Goal: Task Accomplishment & Management: Complete application form

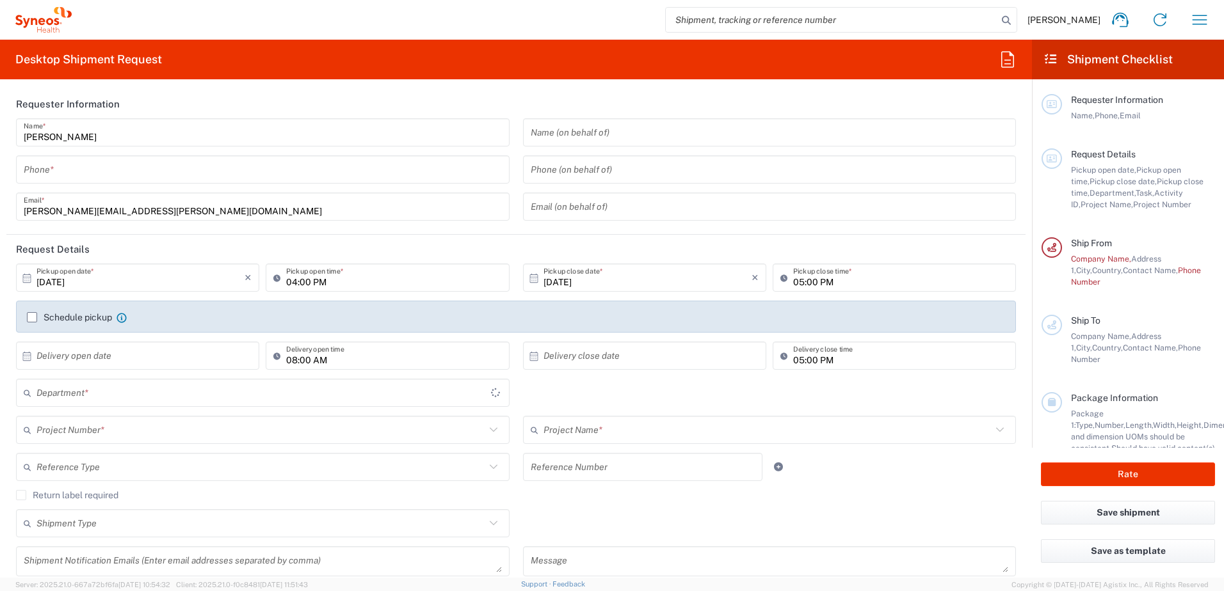
type input "[GEOGRAPHIC_DATA]"
type input "3247"
type input "[GEOGRAPHIC_DATA]"
type input "Syneos Health UK Limited"
click at [108, 172] on input "tel" at bounding box center [263, 170] width 478 height 22
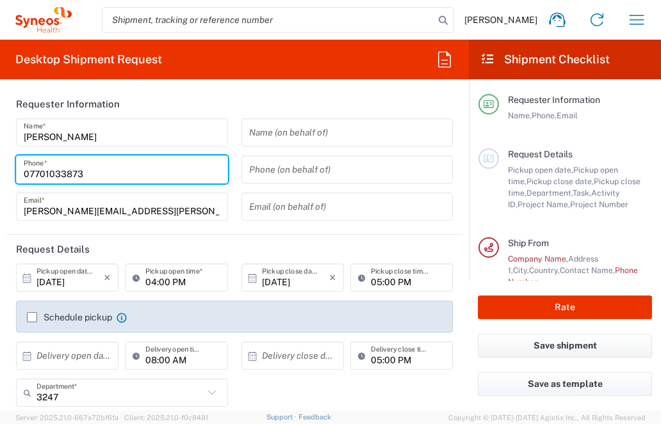
drag, startPoint x: 106, startPoint y: 173, endPoint x: 282, endPoint y: 170, distance: 176.0
click at [0, 168] on html "[PERSON_NAME] Home Shipment estimator Shipment tracking Desktop shipment reques…" at bounding box center [330, 212] width 661 height 424
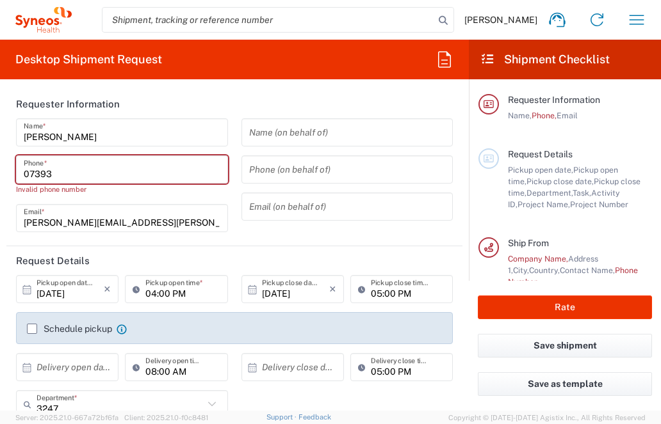
type input "07393782384"
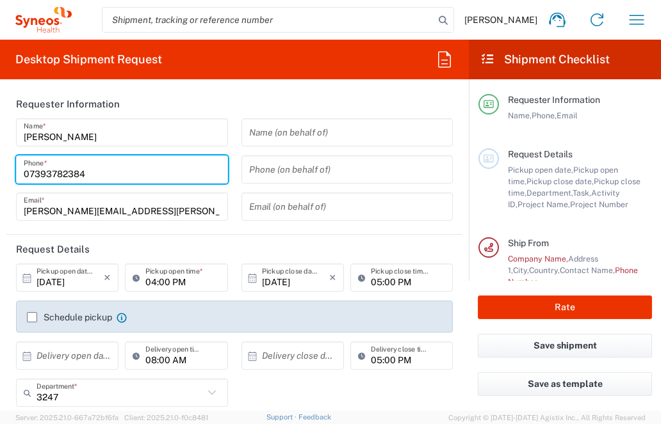
click at [63, 283] on input "[DATE]" at bounding box center [69, 278] width 67 height 22
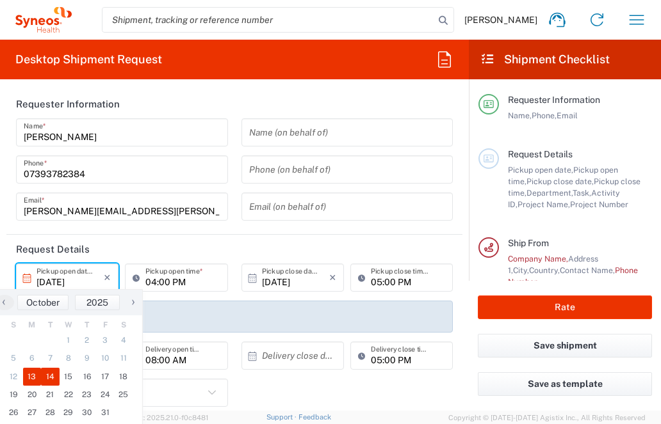
click at [49, 374] on span "14" at bounding box center [50, 377] width 19 height 18
type input "[DATE]"
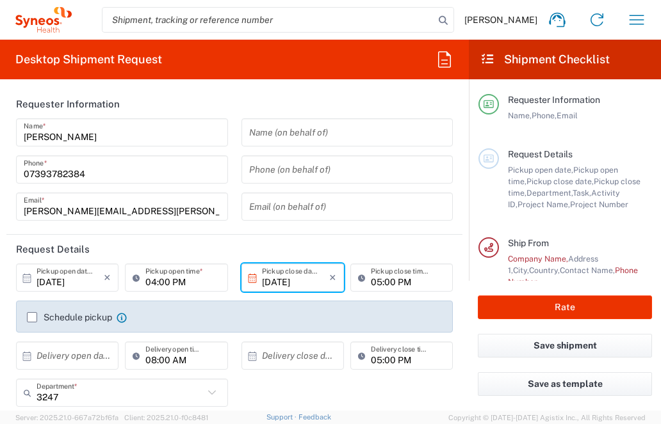
click at [156, 282] on input "04:00 PM" at bounding box center [182, 278] width 74 height 22
click at [187, 278] on input "04:00 PM" at bounding box center [182, 278] width 74 height 22
click at [133, 281] on icon at bounding box center [139, 278] width 13 height 20
click at [58, 280] on input "[DATE]" at bounding box center [69, 278] width 67 height 22
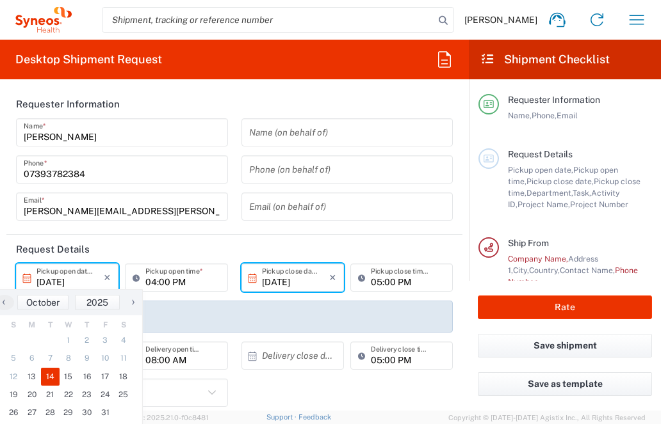
click at [200, 283] on input "04:00 PM" at bounding box center [182, 278] width 74 height 22
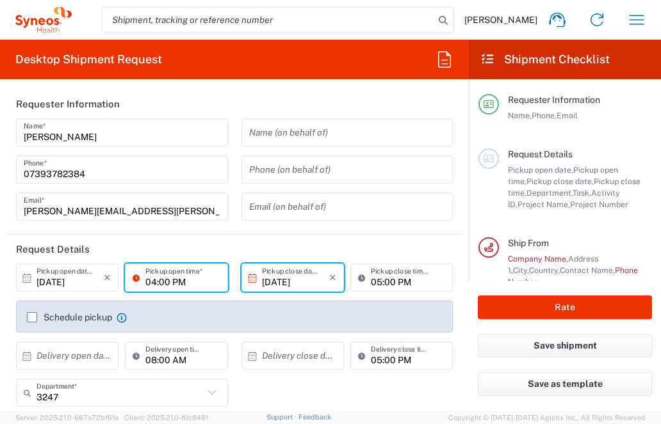
click at [161, 287] on input "04:00 PM" at bounding box center [182, 278] width 74 height 22
click at [178, 283] on input "04:00 PM" at bounding box center [182, 278] width 74 height 22
click at [284, 280] on input "[DATE]" at bounding box center [295, 278] width 67 height 22
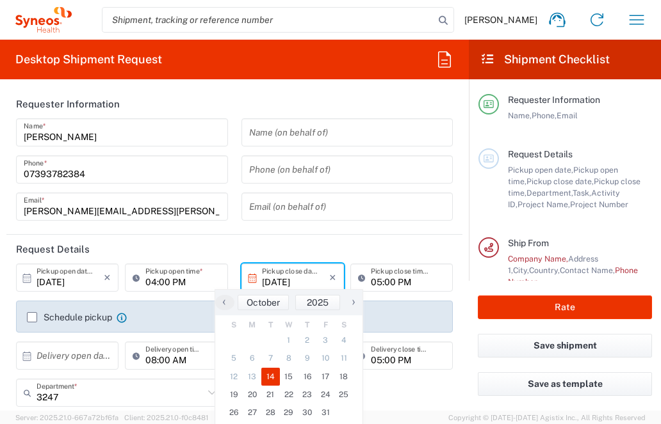
click at [291, 275] on input "[DATE]" at bounding box center [295, 278] width 67 height 22
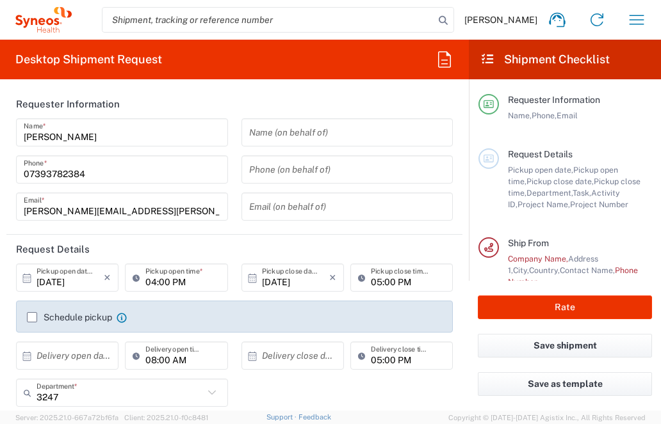
click at [300, 280] on input "[DATE]" at bounding box center [295, 278] width 67 height 22
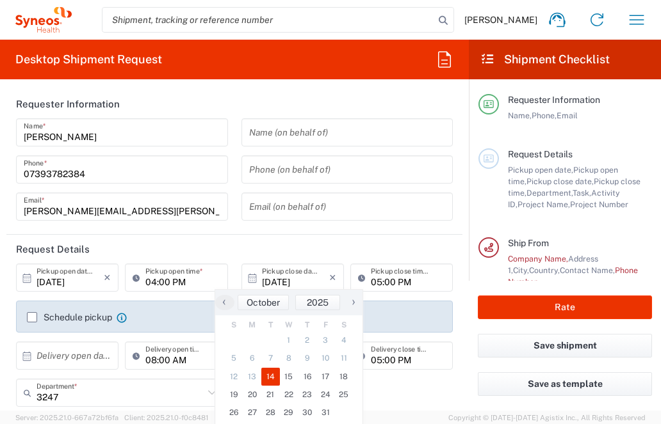
drag, startPoint x: 93, startPoint y: 291, endPoint x: 35, endPoint y: 284, distance: 58.0
click at [91, 291] on div "[DATE] × Pickup open date *" at bounding box center [67, 278] width 102 height 28
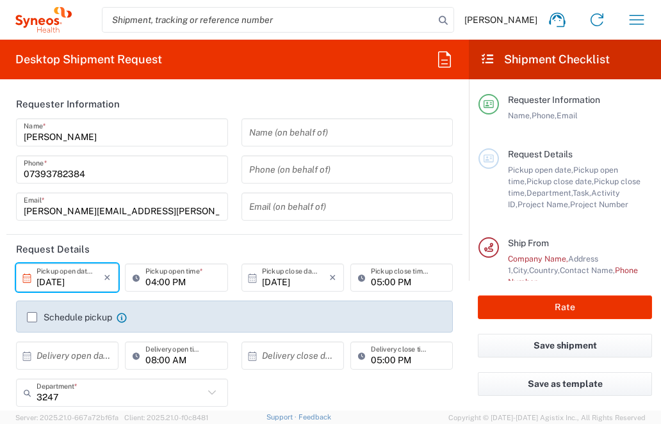
drag, startPoint x: 41, startPoint y: 281, endPoint x: 53, endPoint y: 281, distance: 12.2
click at [42, 281] on input "[DATE]" at bounding box center [69, 278] width 67 height 22
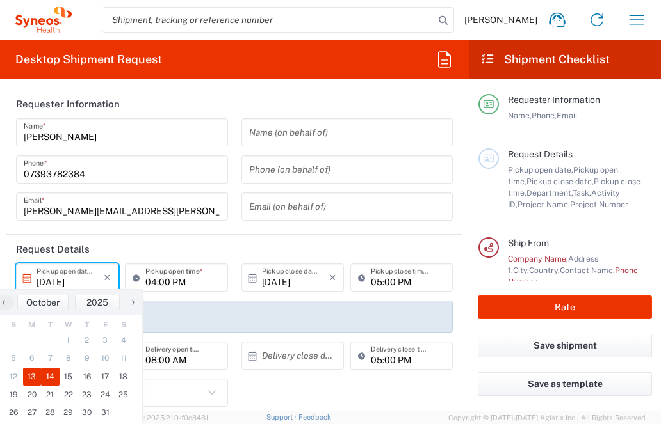
click at [32, 372] on span "13" at bounding box center [32, 377] width 19 height 18
type input "[DATE]"
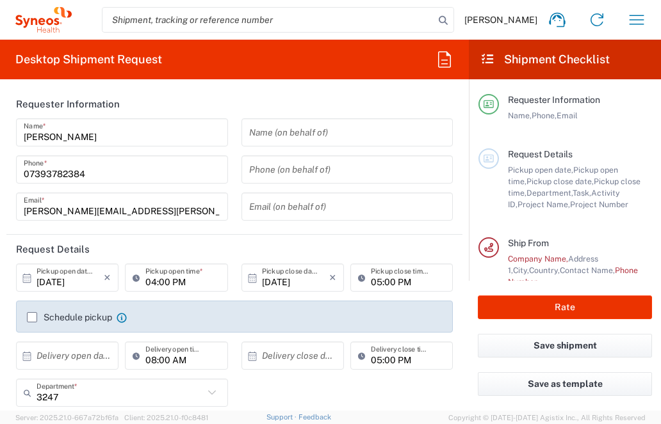
click at [30, 319] on label "Schedule pickup" at bounding box center [69, 317] width 85 height 10
click at [32, 317] on input "Schedule pickup" at bounding box center [32, 317] width 0 height 0
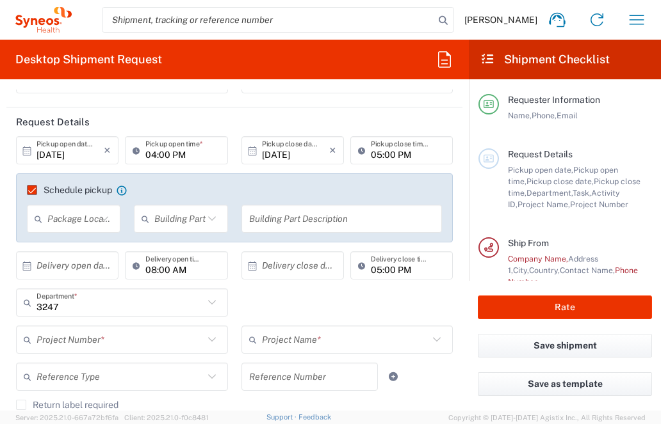
scroll to position [128, 0]
click at [33, 192] on label "Schedule pickup" at bounding box center [69, 189] width 85 height 10
click at [26, 189] on input "Schedule pickup" at bounding box center [26, 189] width 0 height 0
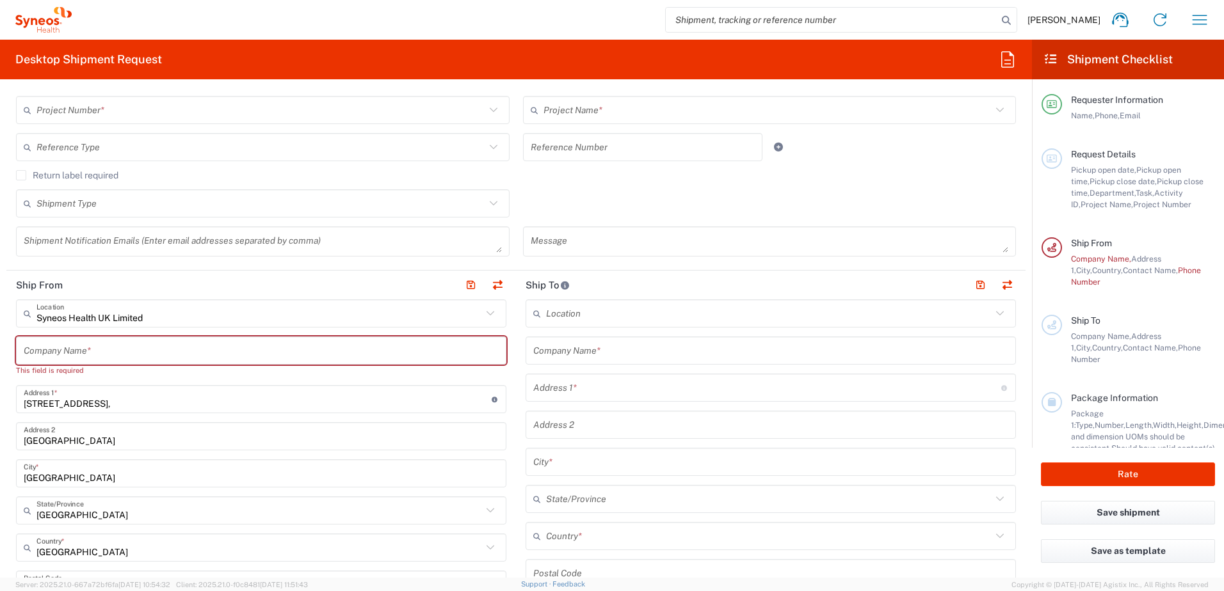
scroll to position [0, 0]
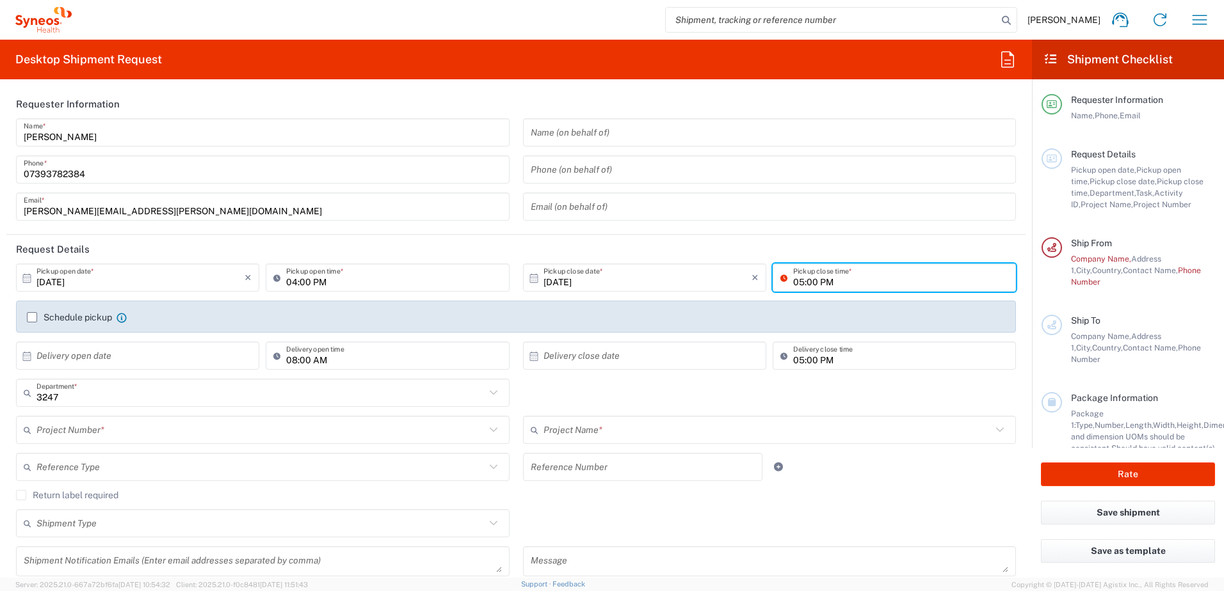
click at [798, 280] on input "05:00 PM" at bounding box center [900, 278] width 215 height 22
click at [842, 284] on input "05:00 PM" at bounding box center [900, 278] width 215 height 22
drag, startPoint x: 65, startPoint y: 282, endPoint x: 110, endPoint y: 280, distance: 45.5
click at [65, 282] on input "[DATE]" at bounding box center [140, 278] width 208 height 22
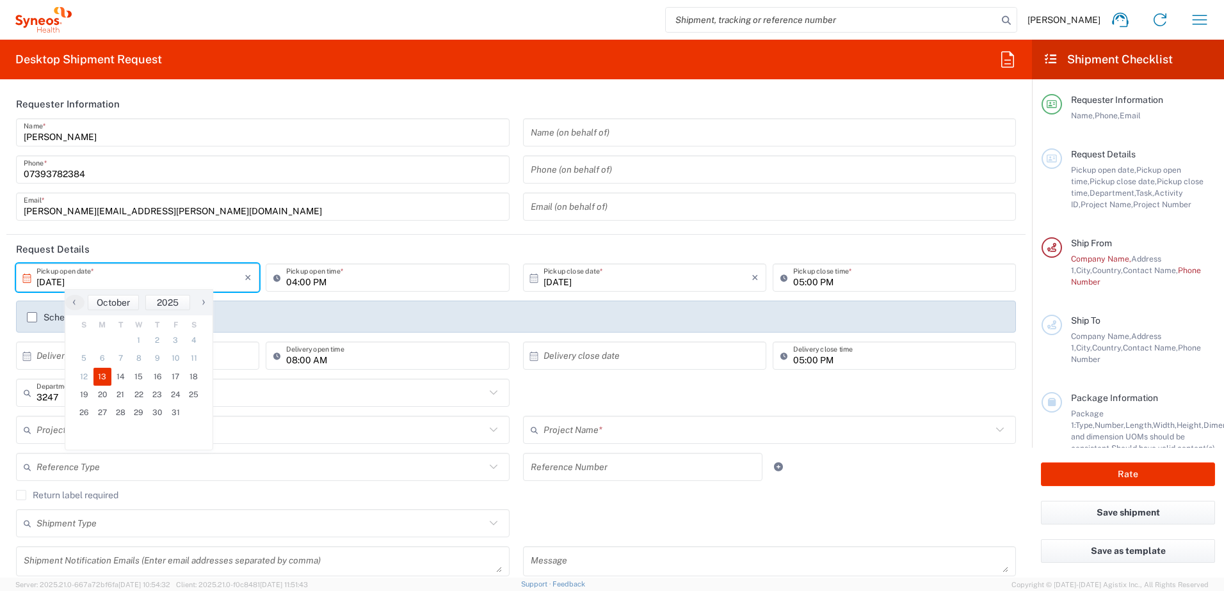
click at [110, 280] on input "[DATE]" at bounding box center [140, 278] width 208 height 22
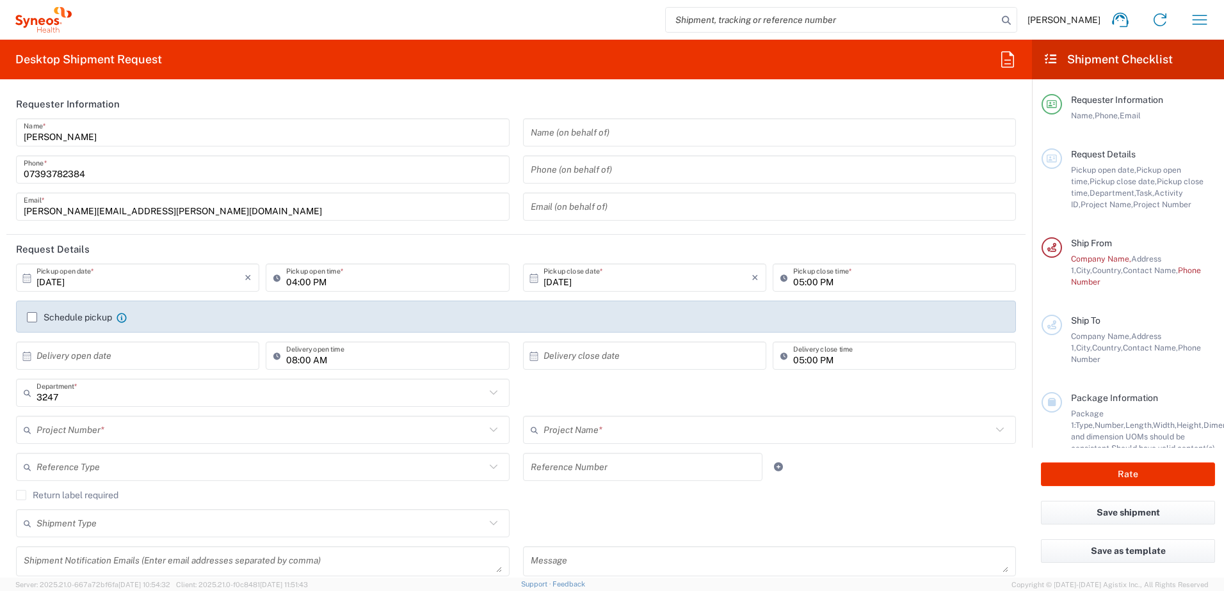
click at [76, 282] on input "[DATE]" at bounding box center [140, 278] width 208 height 22
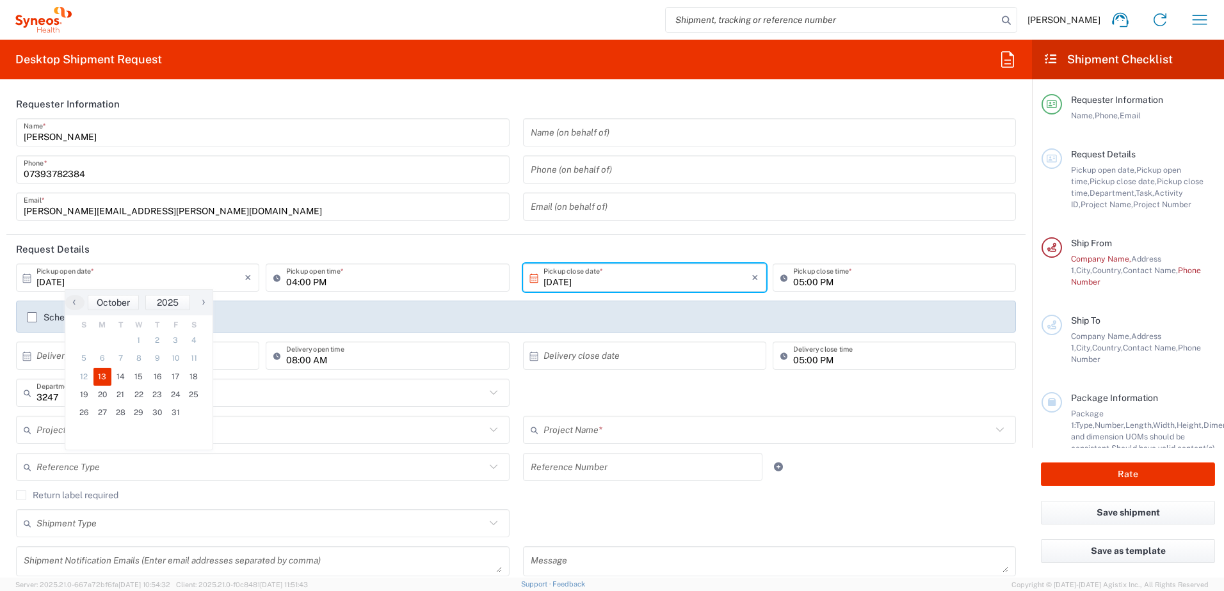
click at [602, 278] on input "[DATE]" at bounding box center [647, 278] width 208 height 22
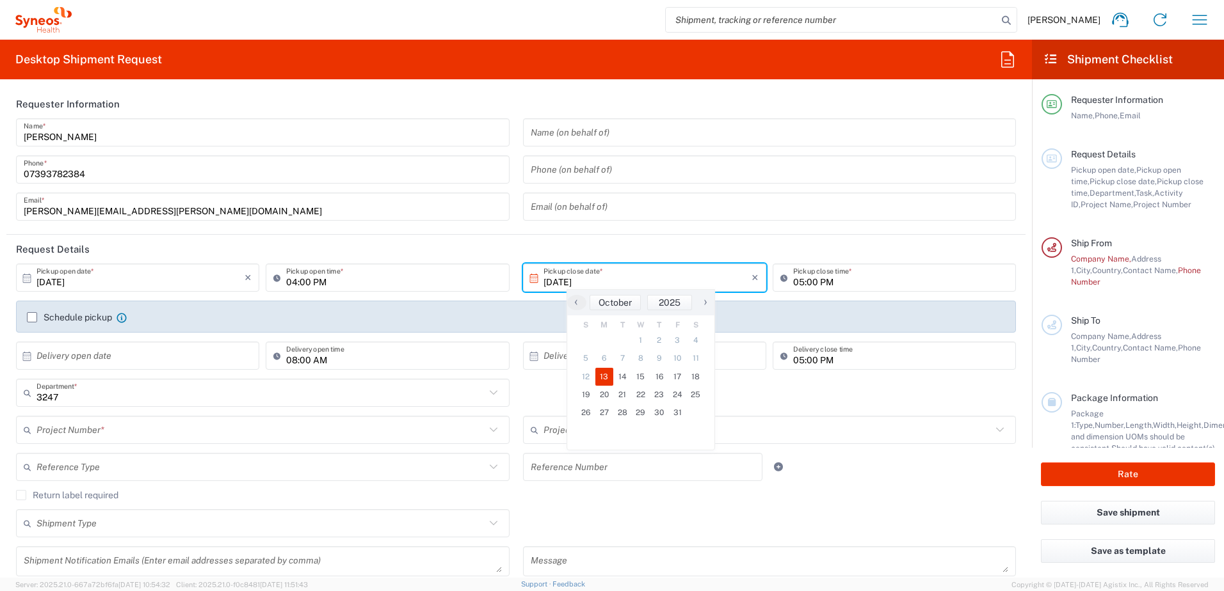
click at [602, 278] on input "[DATE]" at bounding box center [647, 278] width 208 height 22
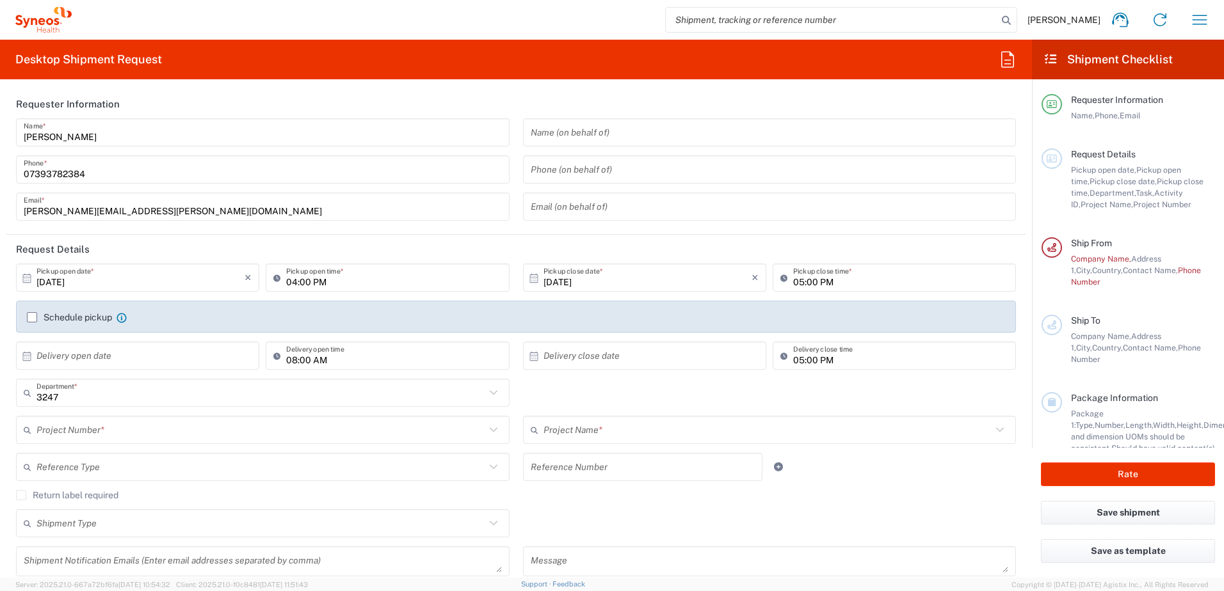
click at [100, 284] on input "[DATE]" at bounding box center [140, 278] width 208 height 22
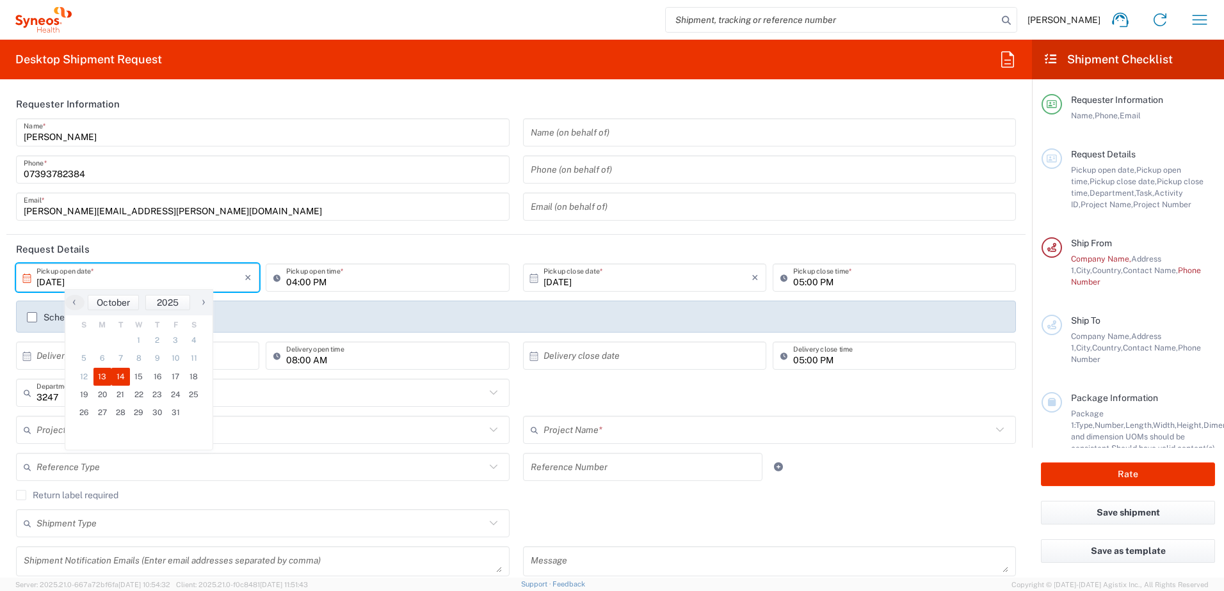
click at [116, 377] on span "14" at bounding box center [120, 377] width 19 height 18
type input "[DATE]"
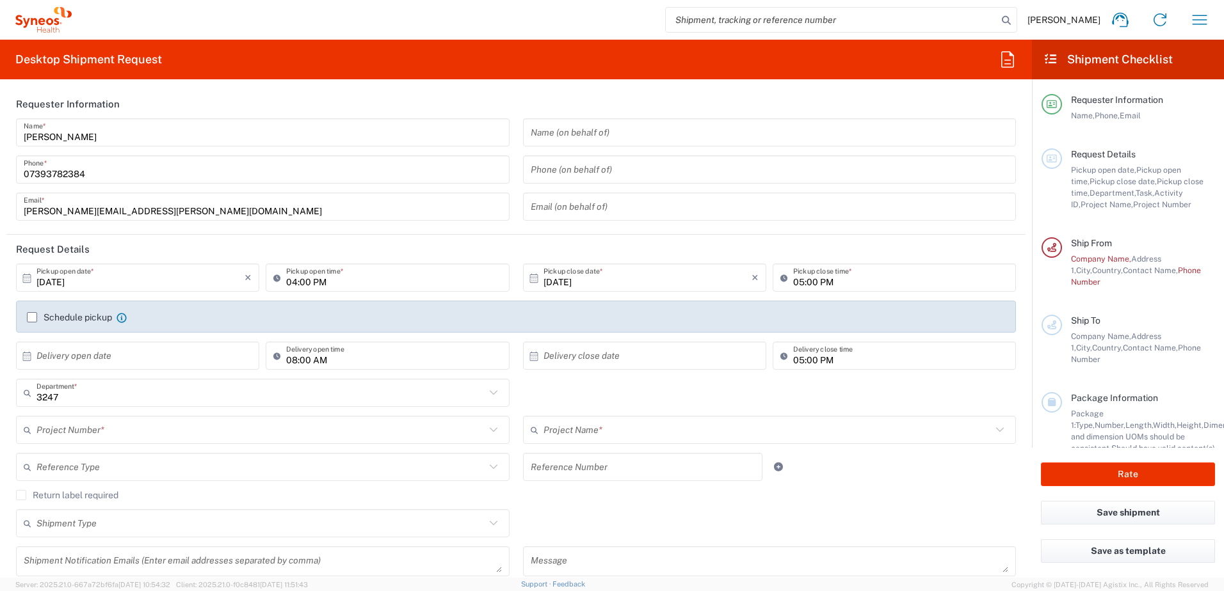
click at [290, 281] on input "04:00 PM" at bounding box center [393, 278] width 215 height 22
drag, startPoint x: 293, startPoint y: 282, endPoint x: 309, endPoint y: 282, distance: 15.4
click at [294, 282] on input "04:00 PM" at bounding box center [393, 278] width 215 height 22
click at [317, 283] on input "08:00 PM" at bounding box center [393, 278] width 215 height 22
type input "08:00 AM"
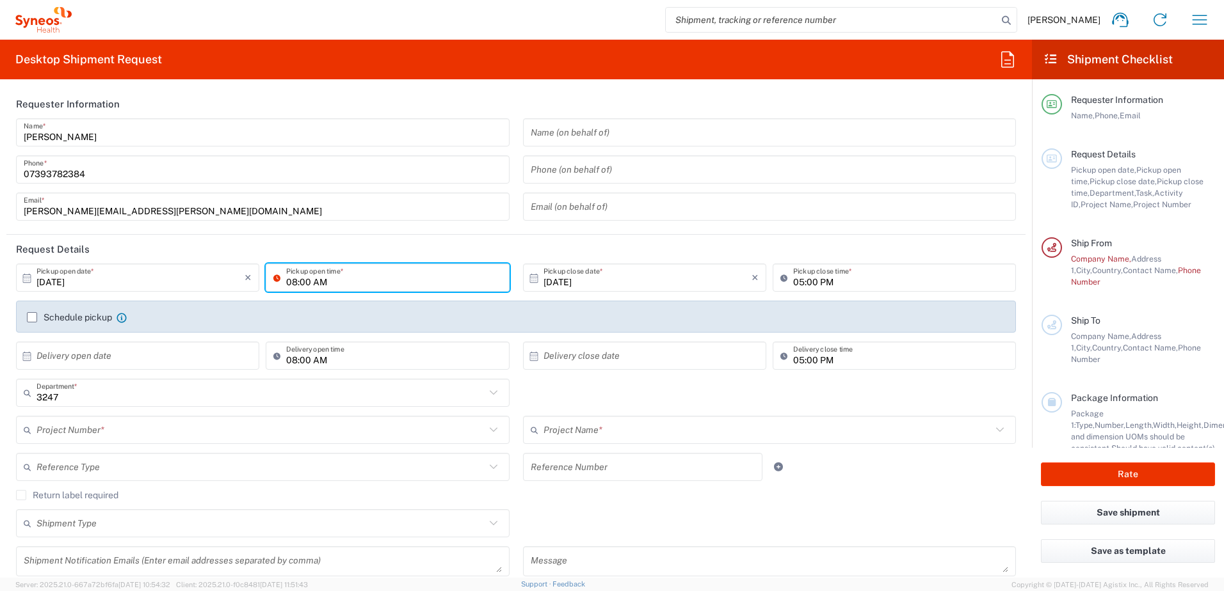
click at [824, 284] on input "05:00 PM" at bounding box center [900, 278] width 215 height 22
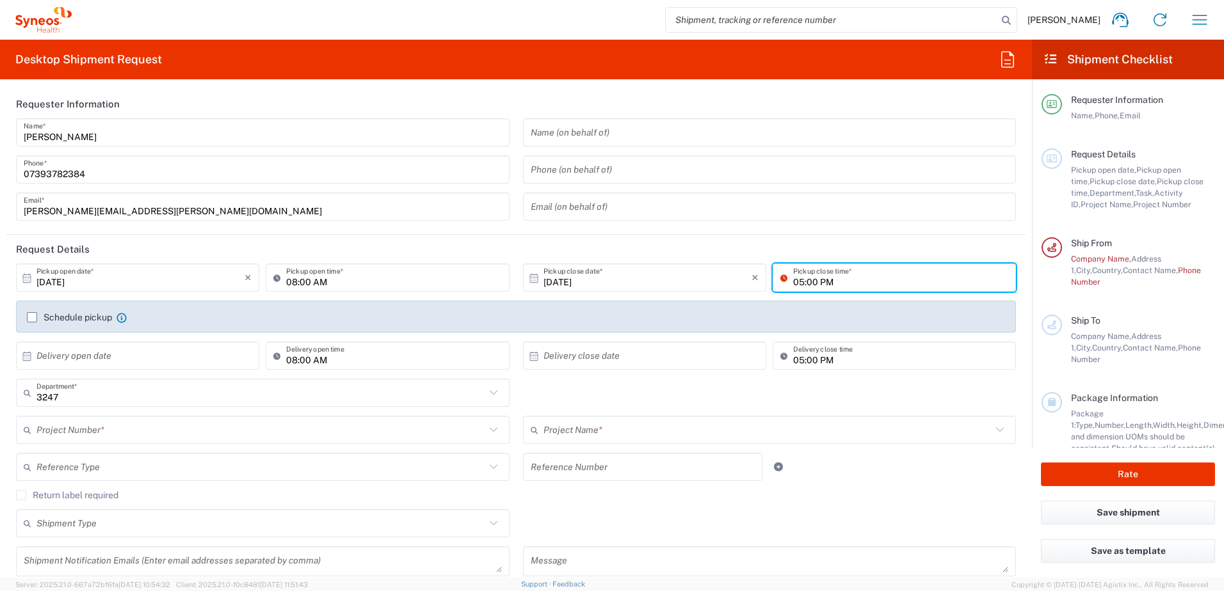
click at [848, 282] on input "05:00 PM" at bounding box center [900, 278] width 215 height 22
click at [645, 391] on div "3247 Department * 3247 3000 3100 3109 3110 3111 3112 3125 3130 3135 3136 3150 3…" at bounding box center [516, 397] width 1013 height 37
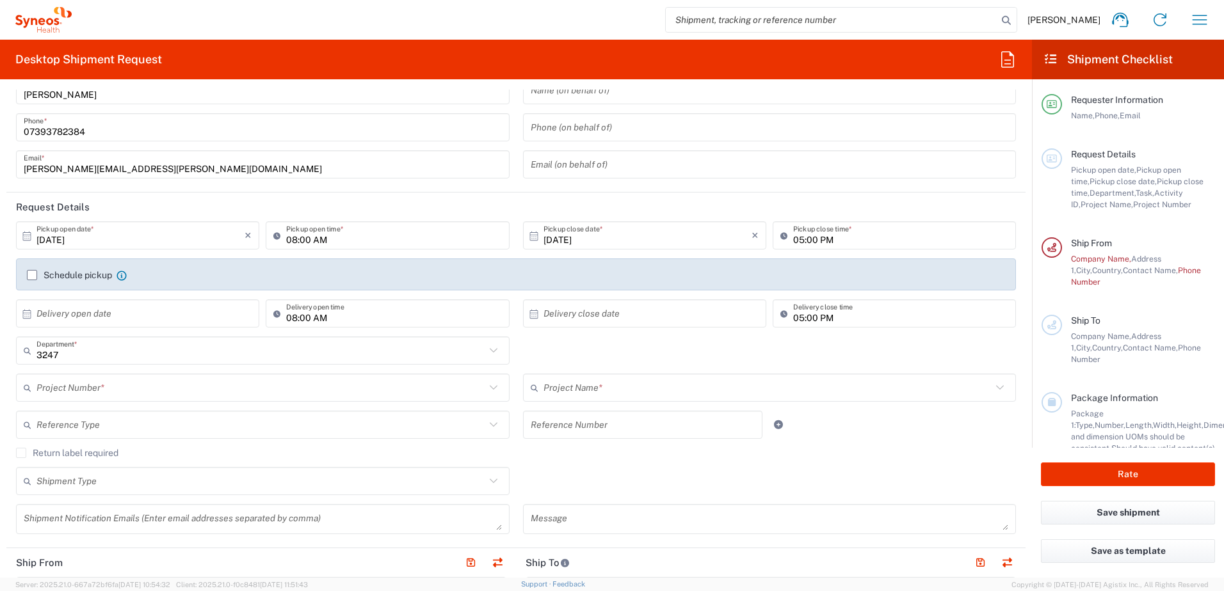
scroll to position [64, 0]
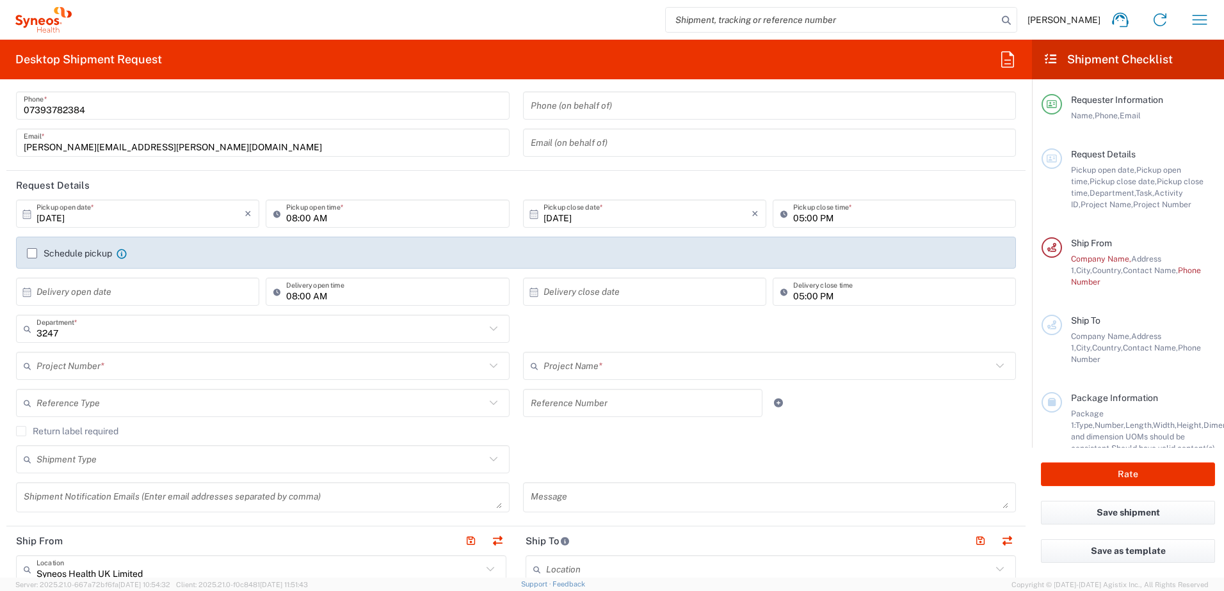
click at [536, 329] on div "3247 Department * 3247 3000 3100 3109 3110 3111 3112 3125 3130 3135 3136 3150 3…" at bounding box center [516, 333] width 1013 height 37
click at [616, 330] on div "3247 Department * 3247 3000 3100 3109 3110 3111 3112 3125 3130 3135 3136 3150 3…" at bounding box center [516, 333] width 1013 height 37
click at [625, 330] on div "3247 Department * 3247 3000 3100 3109 3110 3111 3112 3125 3130 3135 3136 3150 3…" at bounding box center [516, 333] width 1013 height 37
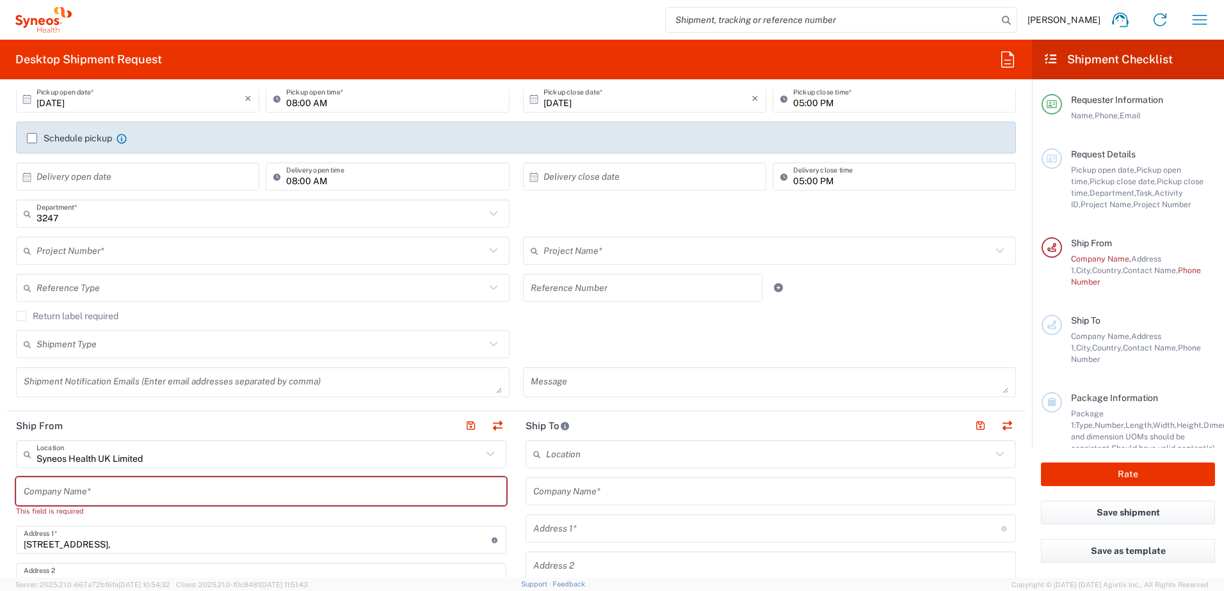
scroll to position [192, 0]
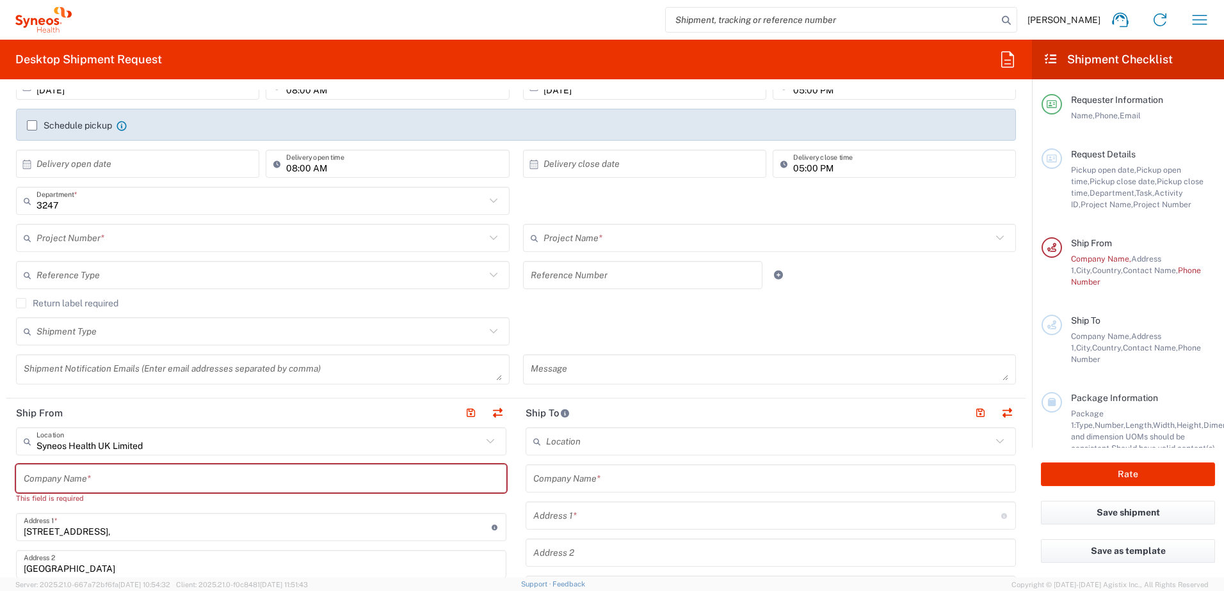
click at [126, 241] on input "text" at bounding box center [260, 238] width 449 height 22
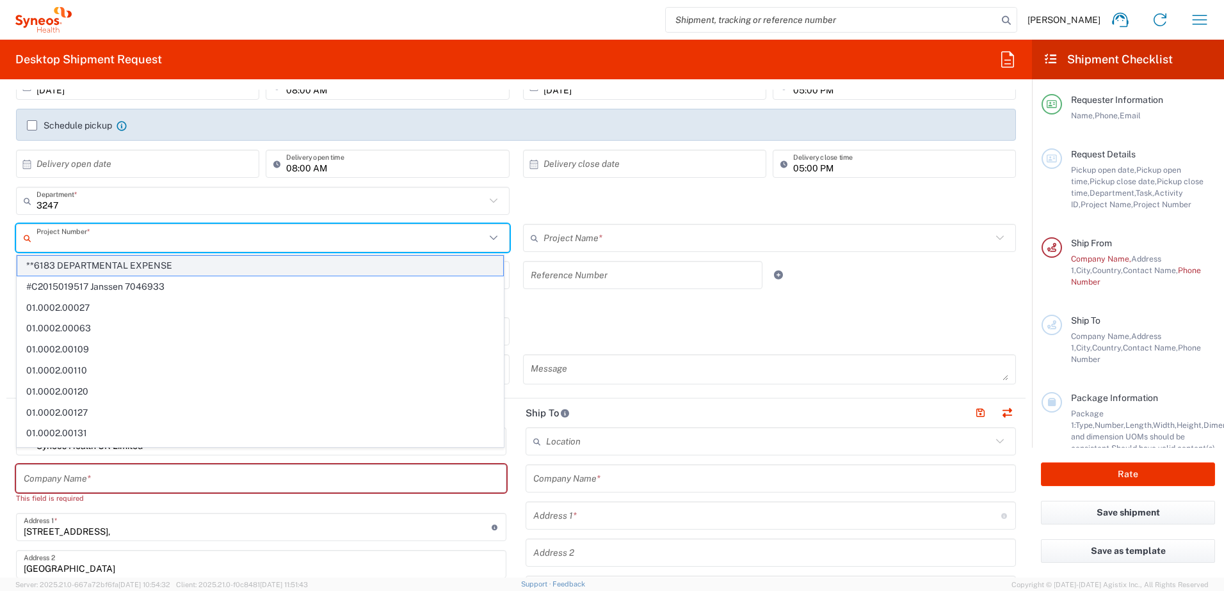
click at [119, 265] on span "**6183 DEPARTMENTAL EXPENSE" at bounding box center [260, 266] width 486 height 20
type input "**6183 DEPARTMENTAL EXPENSE"
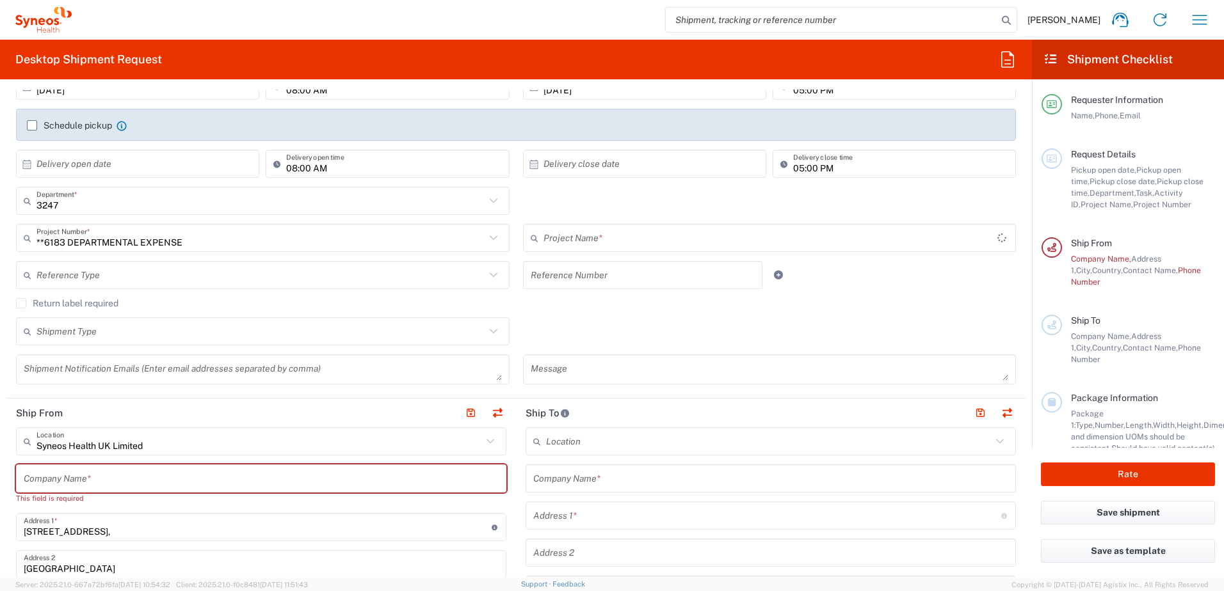
type input "6183"
drag, startPoint x: 679, startPoint y: 405, endPoint x: 872, endPoint y: 36, distance: 416.9
click at [680, 390] on form "Requester Information [PERSON_NAME] Name * [PHONE_NUMBER] Phone * [PERSON_NAME]…" at bounding box center [516, 334] width 1032 height 488
